Goal: Check status: Check status

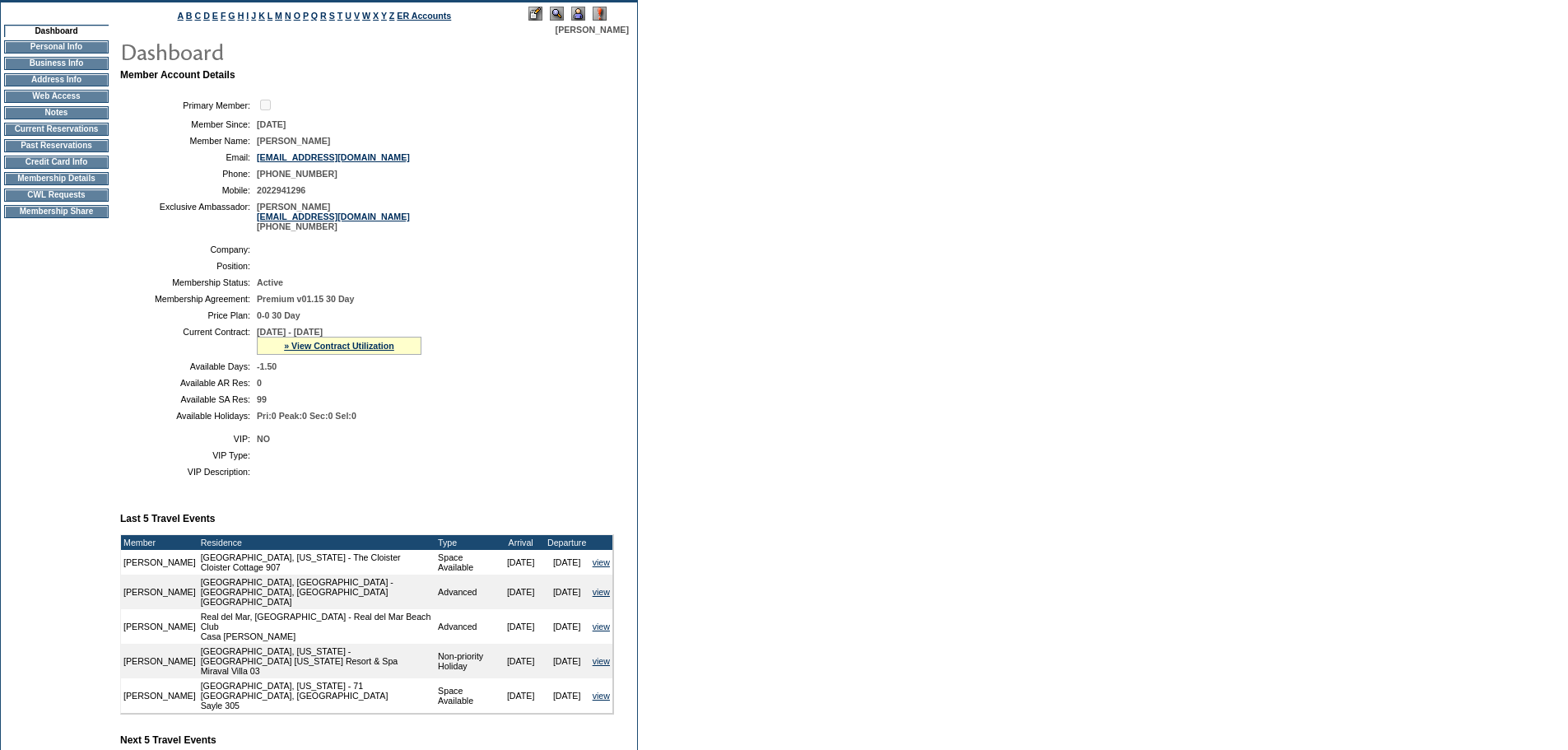
scroll to position [329, 0]
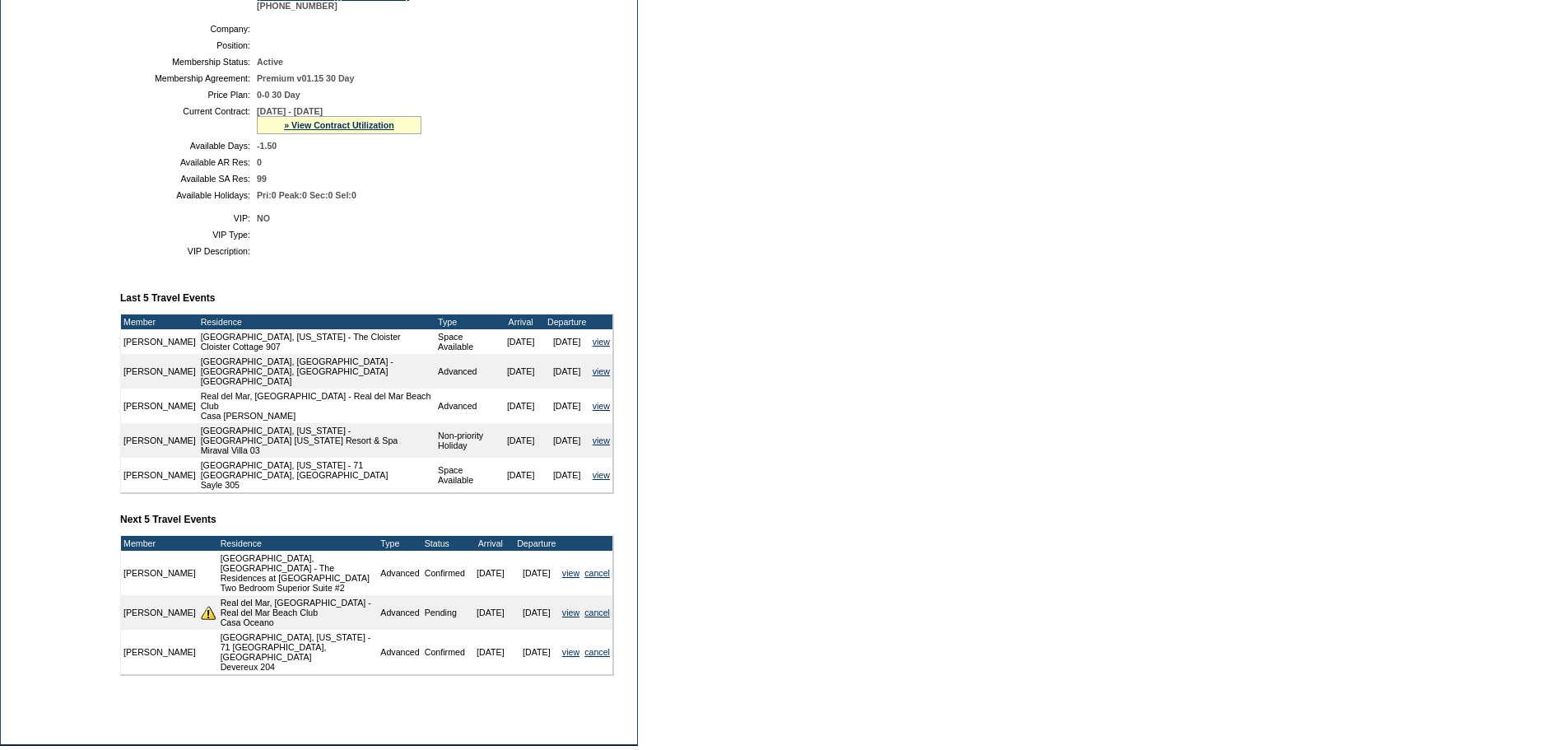
click at [336, 135] on div "» View Contract Utilization" at bounding box center [338, 125] width 164 height 18
click at [342, 130] on link "» View Contract Utilization" at bounding box center [338, 125] width 111 height 10
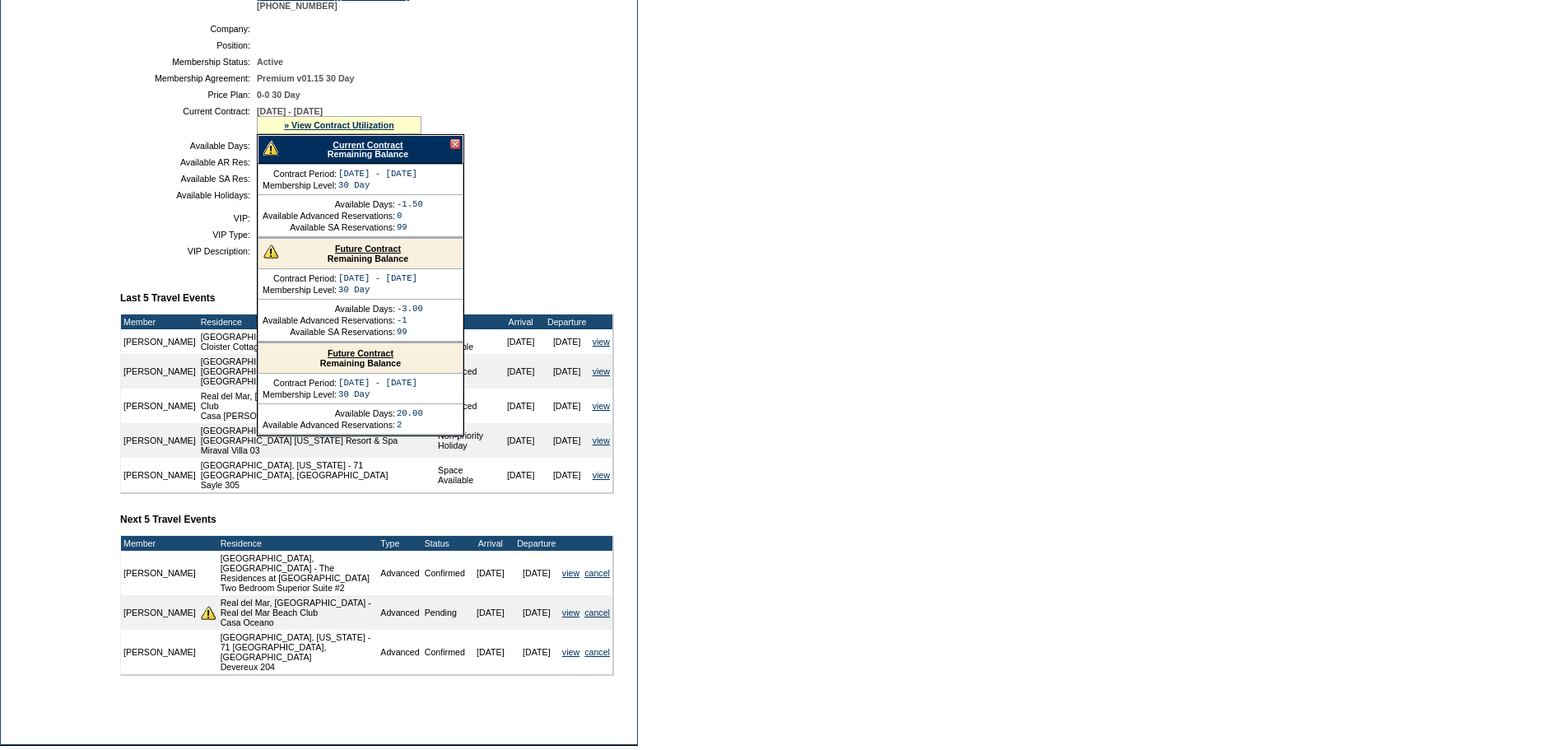
click at [368, 150] on link "Current Contract" at bounding box center [367, 145] width 70 height 10
click at [1193, 76] on form "Follow Us ::" at bounding box center [784, 250] width 1568 height 1158
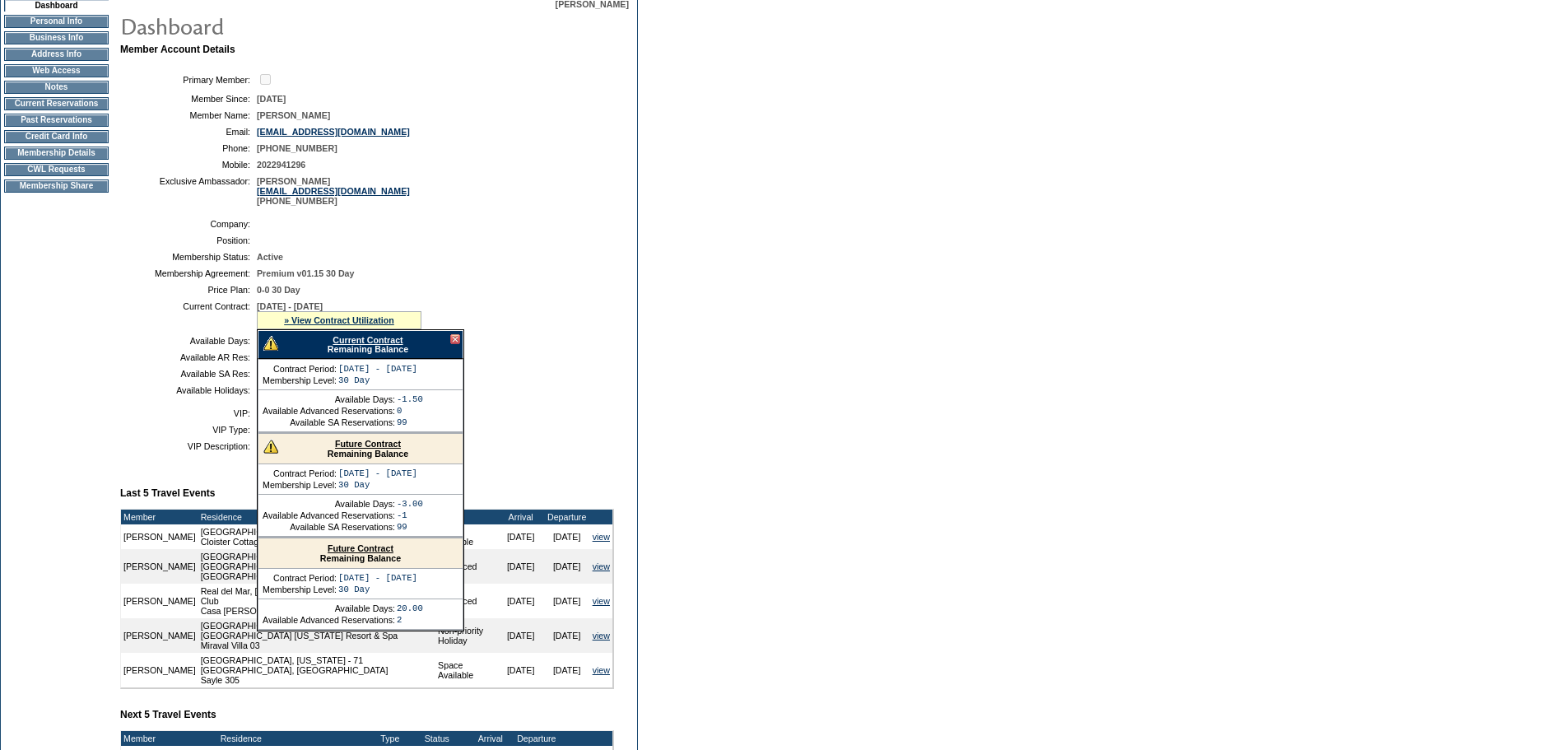
scroll to position [0, 0]
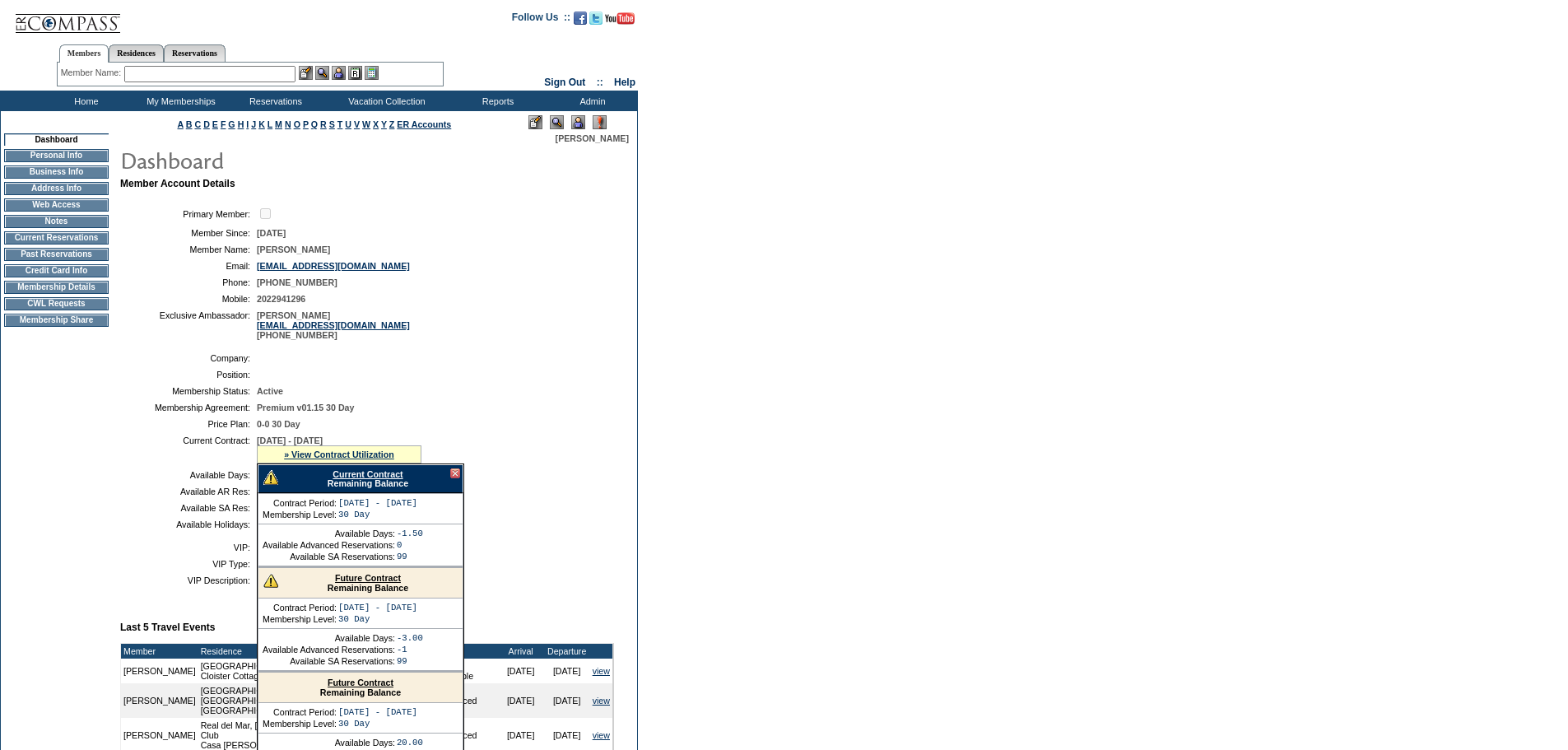
click at [563, 303] on table "Primary Member: Member Since: 11/5/2015 Member Name: Gail MacKinnon Email: mack…" at bounding box center [367, 272] width 494 height 147
click at [87, 104] on td "Home" at bounding box center [85, 100] width 94 height 20
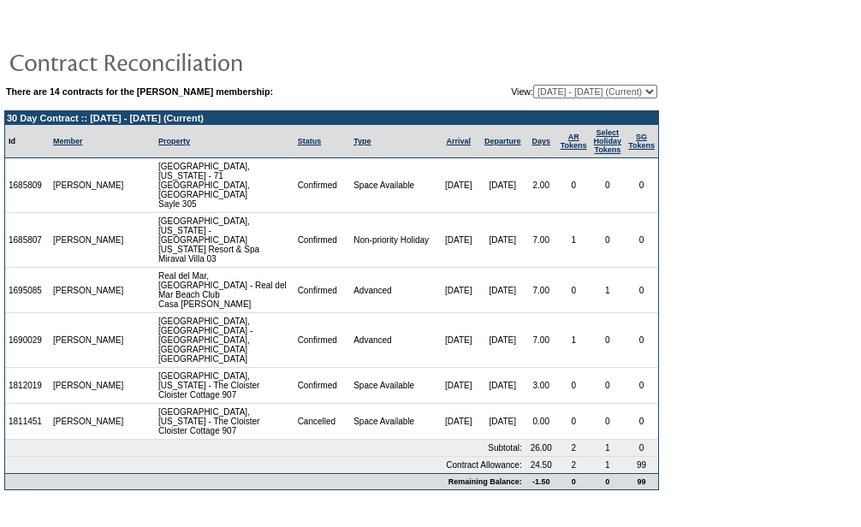
click at [74, 272] on td "[PERSON_NAME]" at bounding box center [89, 290] width 78 height 45
click at [586, 87] on select "[DATE] - [DATE] [DATE] - [DATE] [DATE] - [DATE] [DATE] - [DATE] [DATE] - [DATE]…" at bounding box center [595, 92] width 124 height 14
select select "128075"
click at [533, 86] on select "[DATE] - [DATE] [DATE] - [DATE] [DATE] - [DATE] [DATE] - [DATE] [DATE] - [DATE]…" at bounding box center [595, 92] width 124 height 14
